Goal: Use online tool/utility: Utilize a website feature to perform a specific function

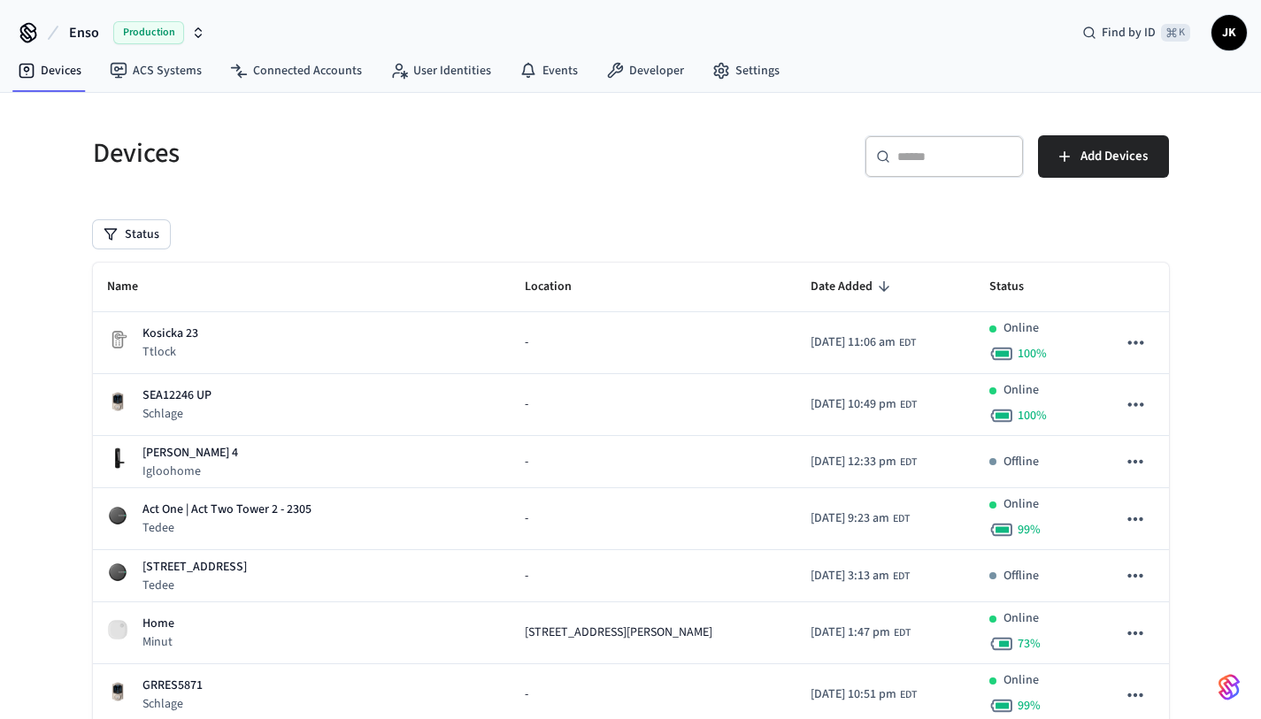
click at [181, 27] on span "Production" at bounding box center [148, 32] width 71 height 23
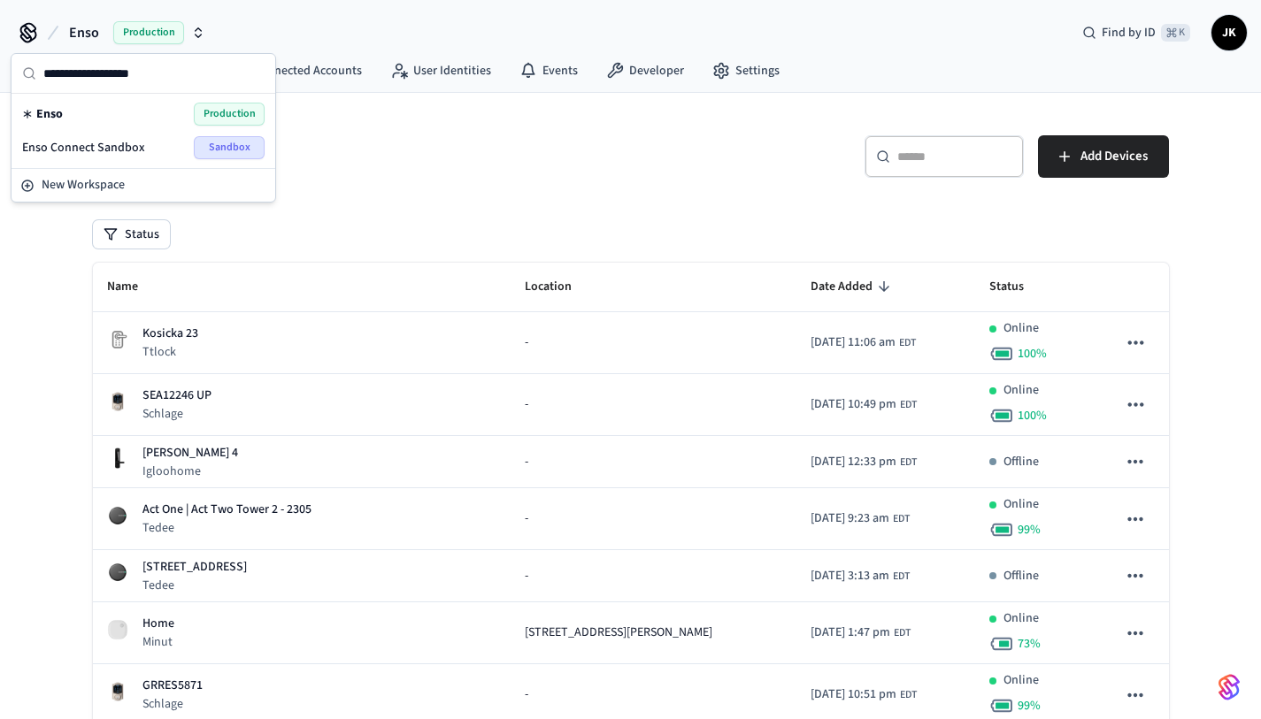
click at [145, 149] on div "Enso Connect Sandbox Sandbox" at bounding box center [143, 147] width 242 height 23
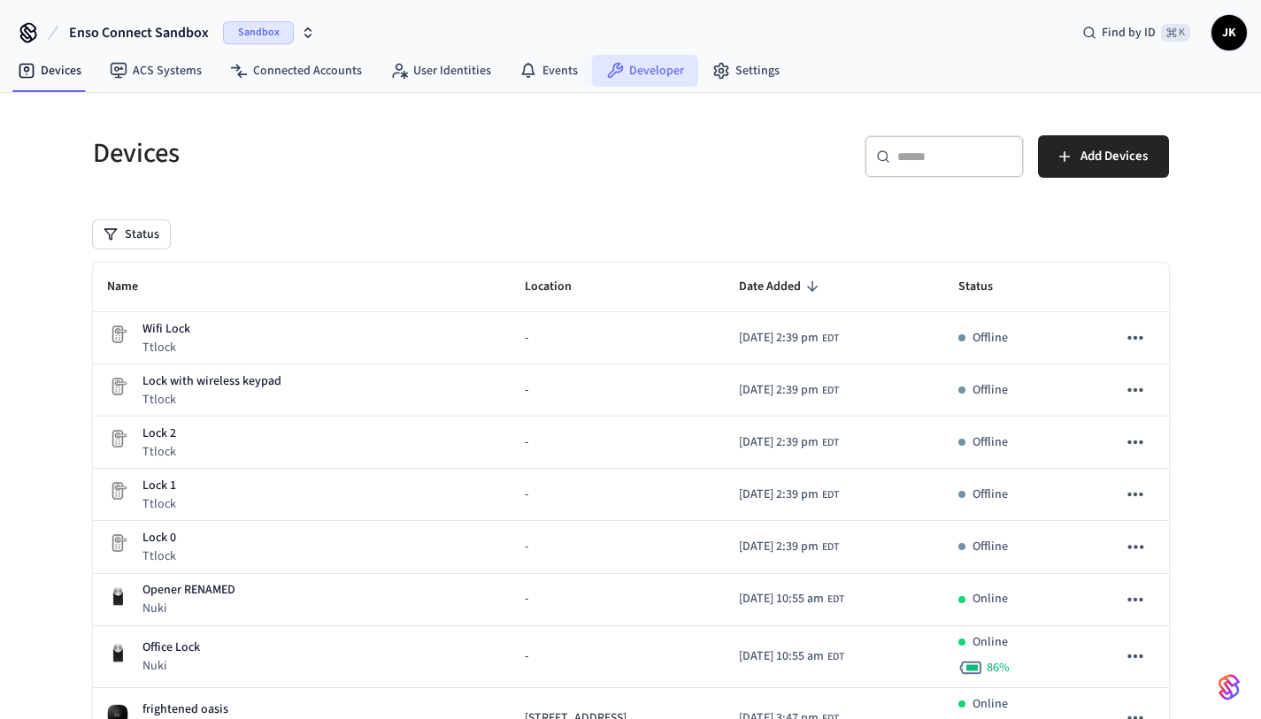
click at [619, 70] on link "Developer" at bounding box center [645, 71] width 106 height 32
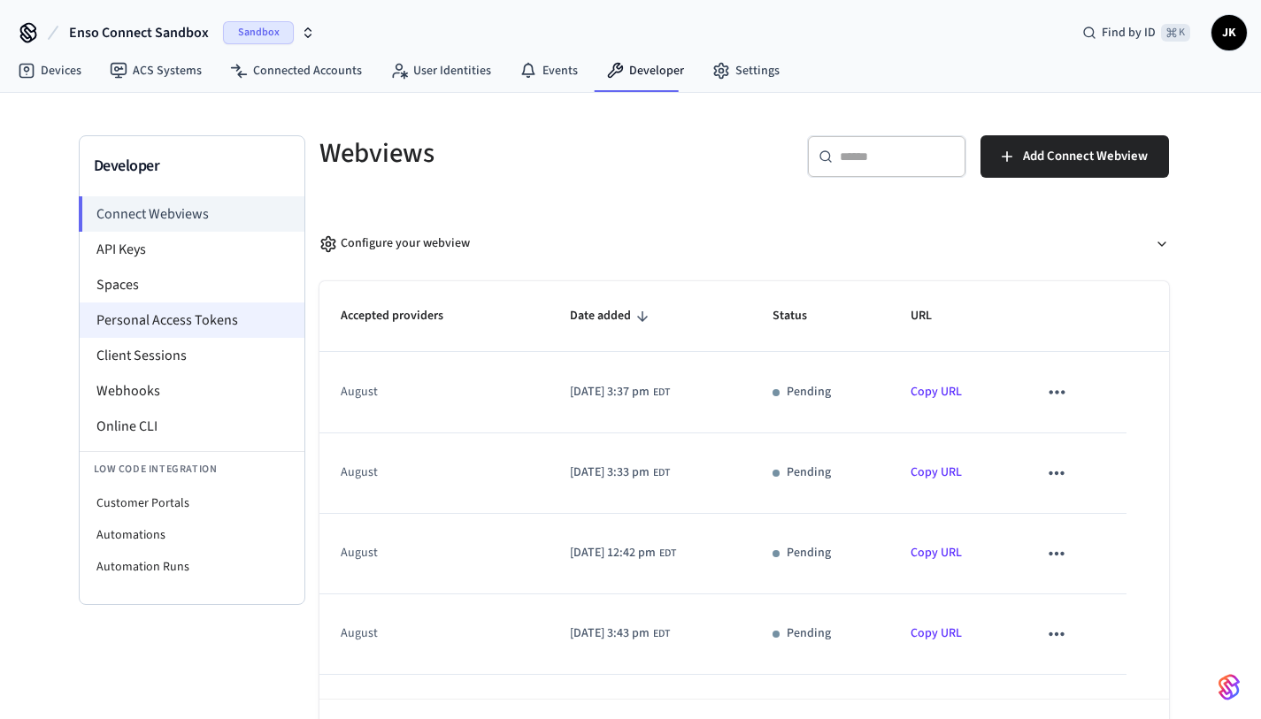
scroll to position [22, 0]
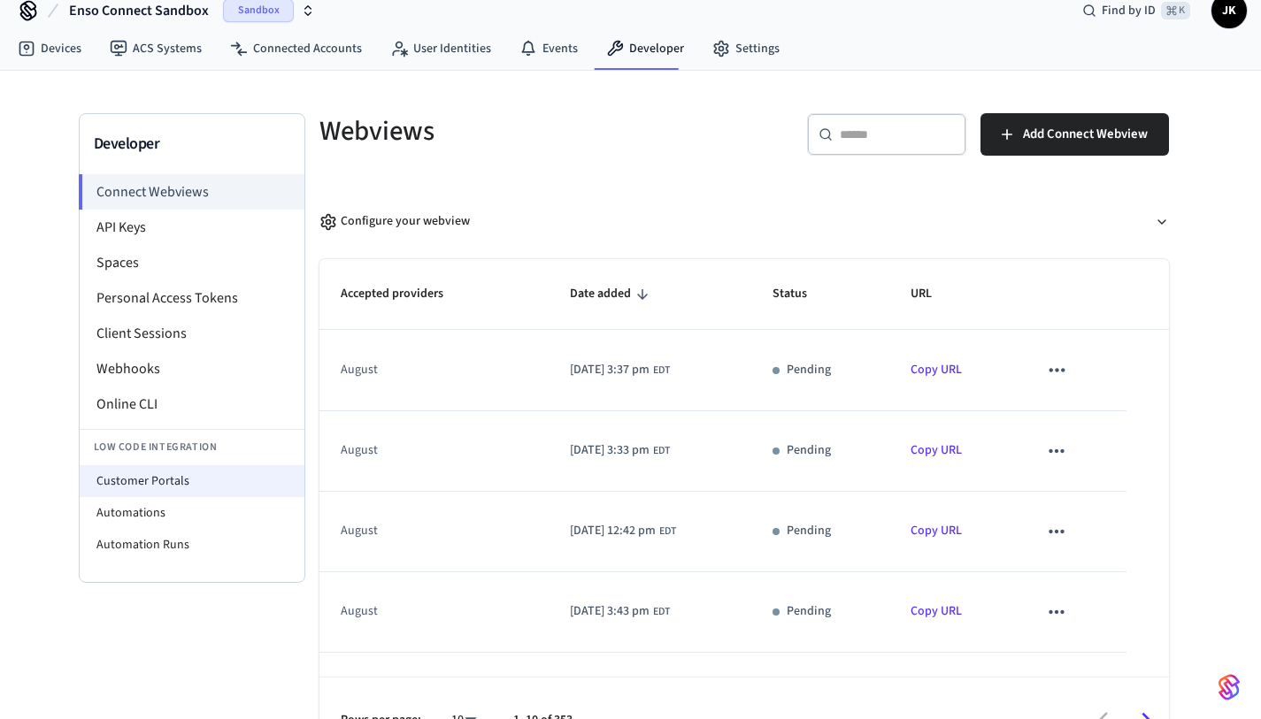
click at [168, 485] on li "Customer Portals" at bounding box center [192, 481] width 225 height 32
select select "**********"
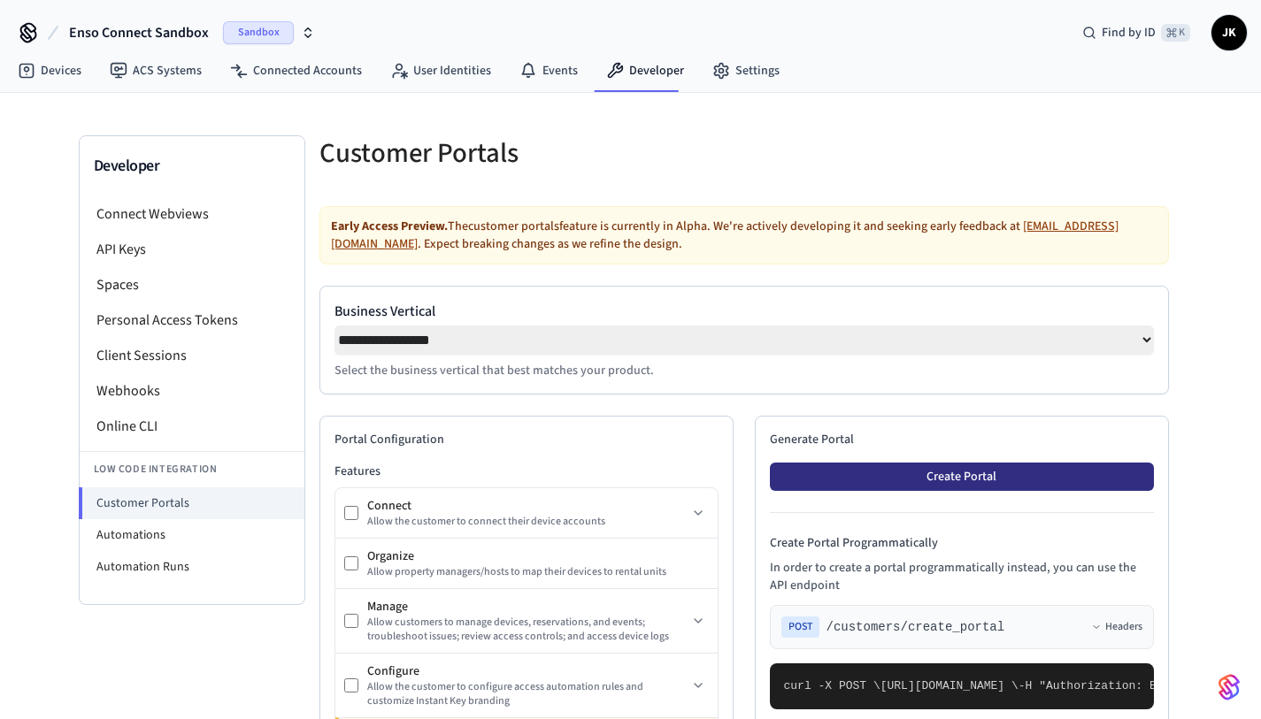
click at [949, 491] on button "Create Portal" at bounding box center [962, 477] width 384 height 28
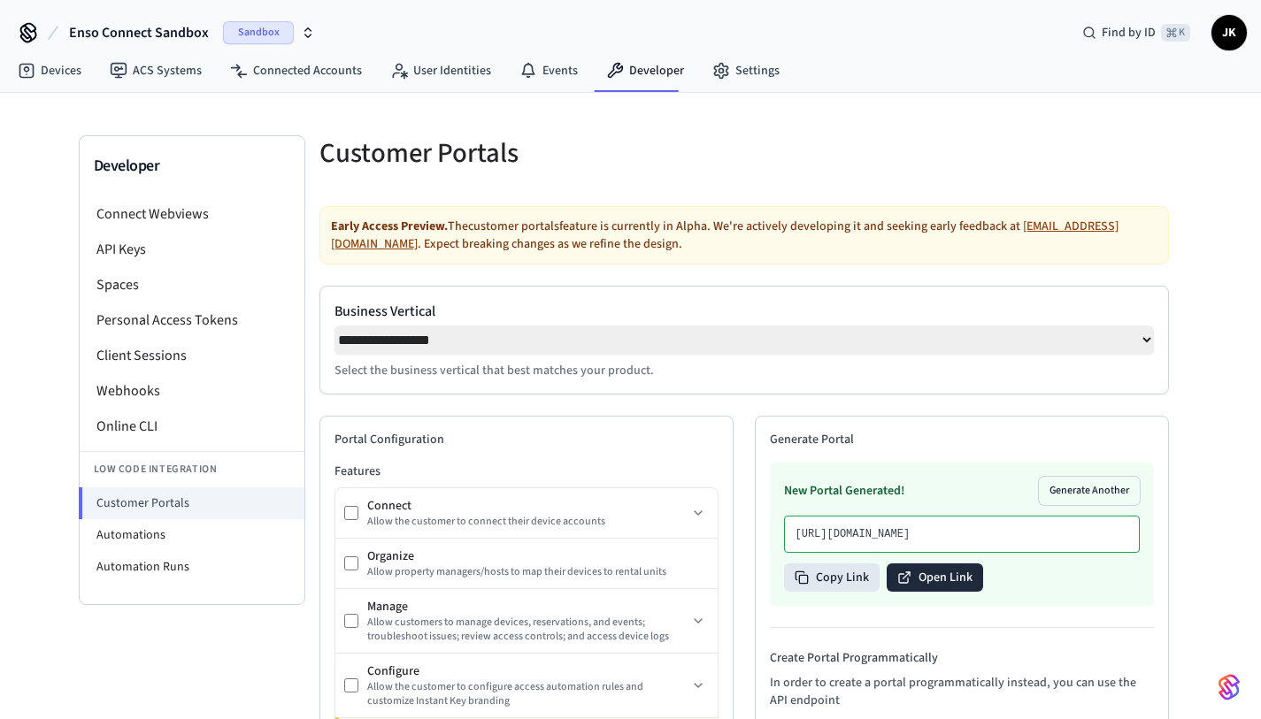
click at [916, 592] on button "Open Link" at bounding box center [935, 578] width 96 height 28
